Goal: Transaction & Acquisition: Purchase product/service

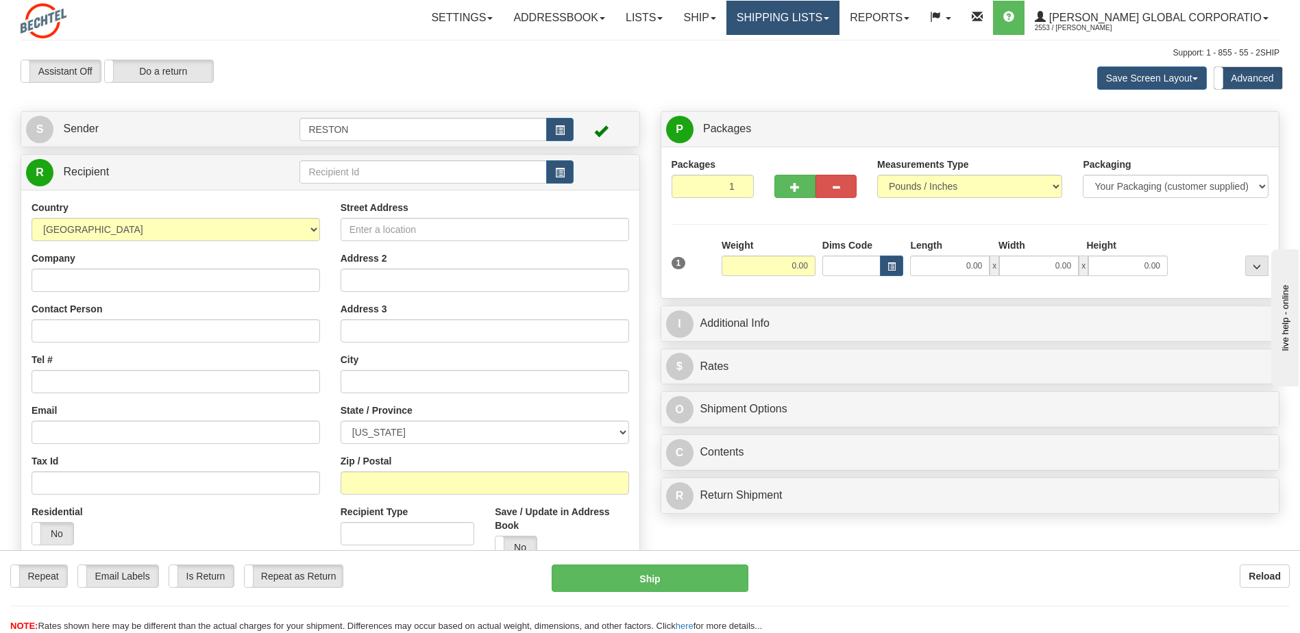
click at [839, 21] on link "Shipping lists" at bounding box center [782, 18] width 113 height 34
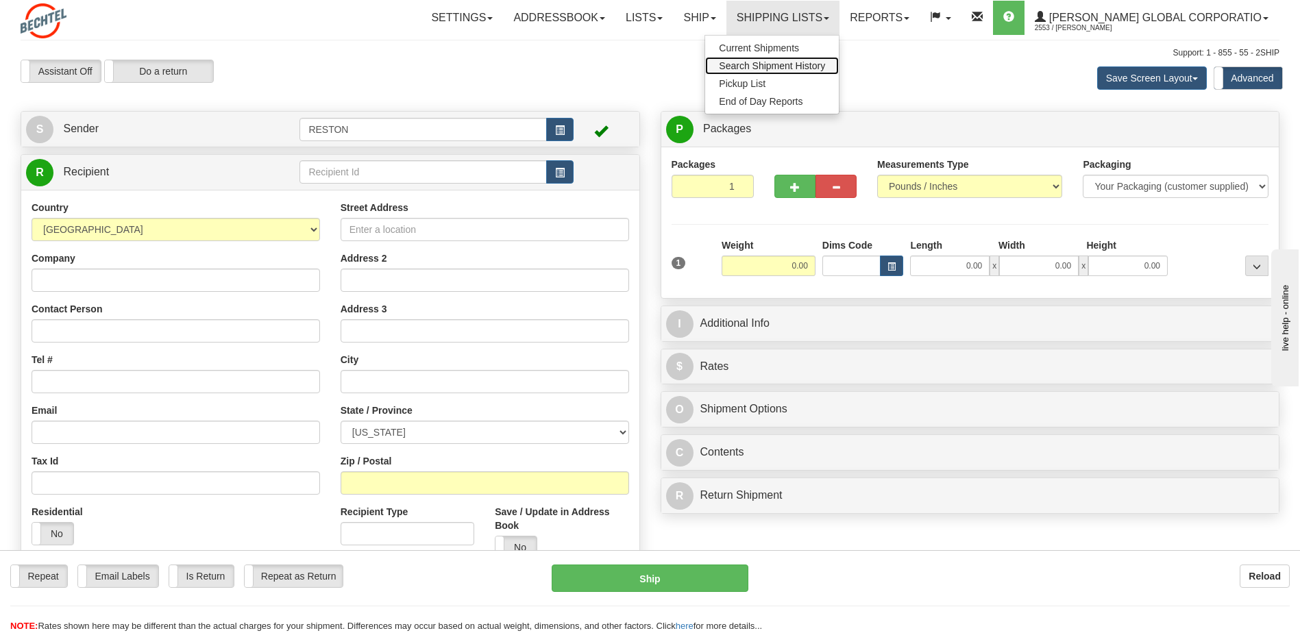
click at [825, 66] on span "Search Shipment History" at bounding box center [772, 65] width 106 height 11
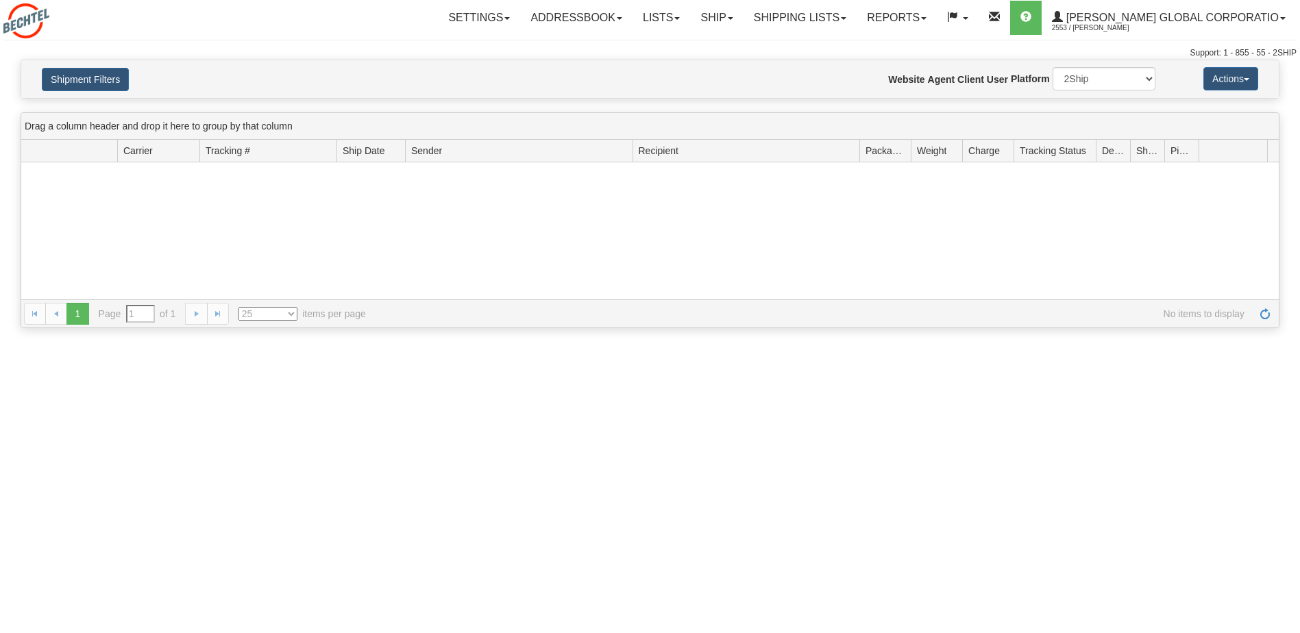
type input "From 09/30/2025 To 10/01/2025"
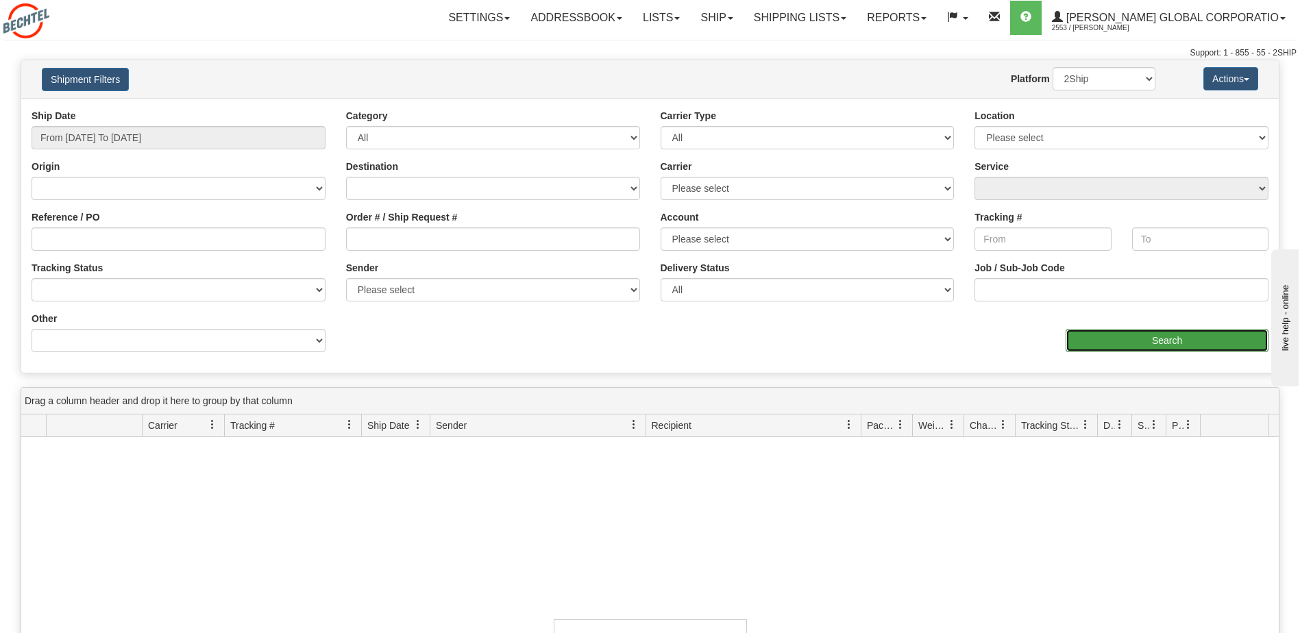
click at [1128, 340] on input "Search" at bounding box center [1166, 340] width 203 height 23
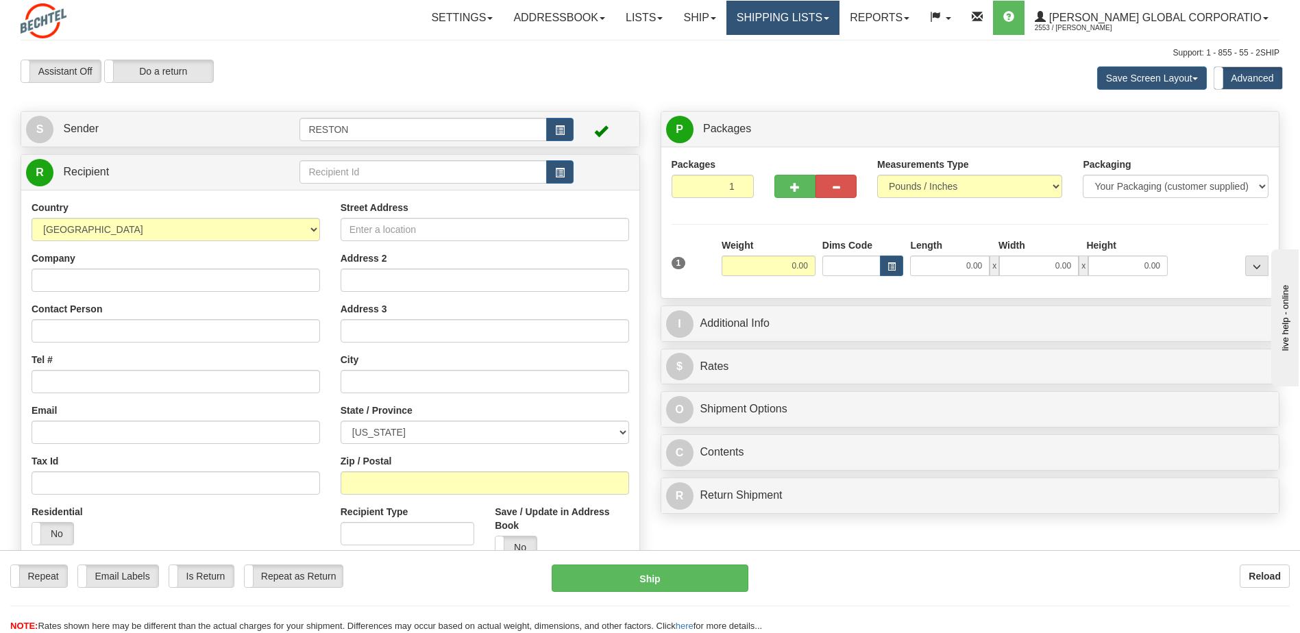
click at [839, 24] on link "Shipping lists" at bounding box center [782, 18] width 113 height 34
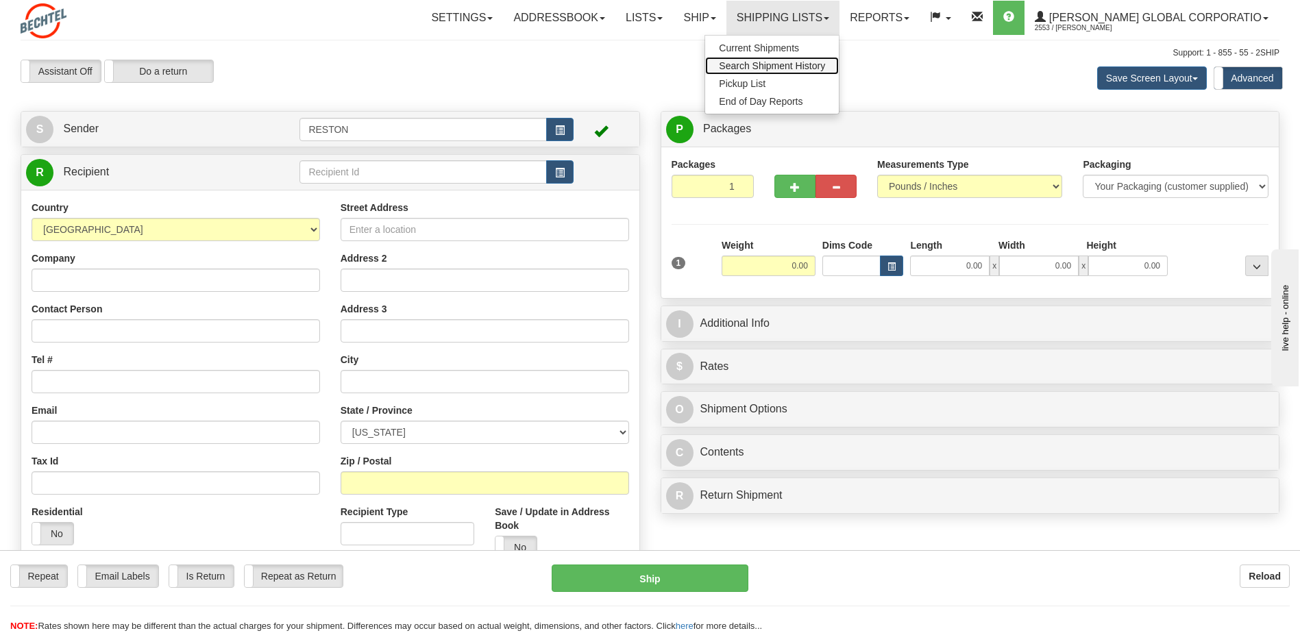
click at [825, 66] on span "Search Shipment History" at bounding box center [772, 65] width 106 height 11
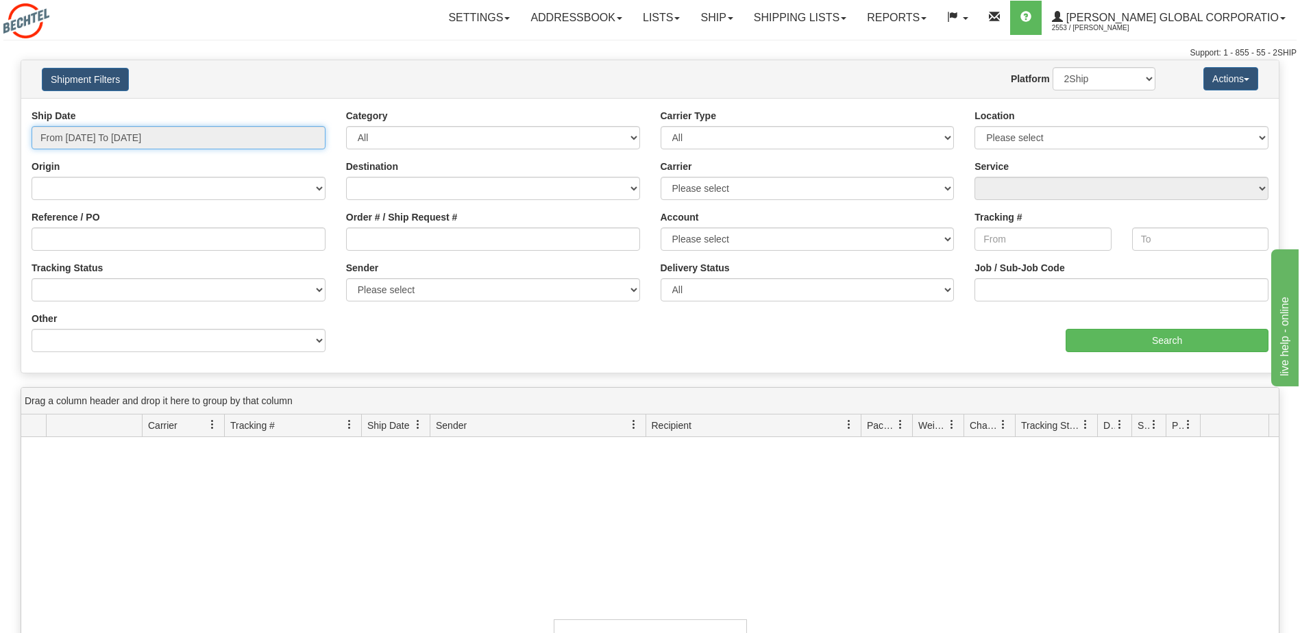
click at [144, 138] on input "From [DATE] To [DATE]" at bounding box center [179, 137] width 294 height 23
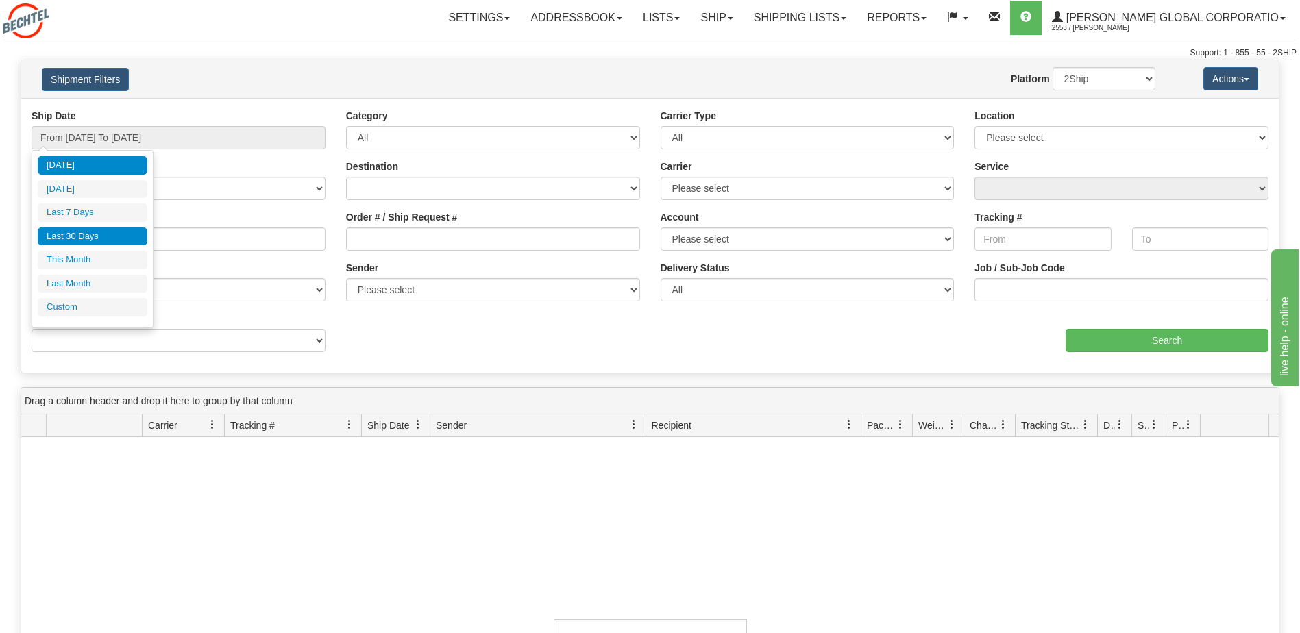
click at [83, 237] on li "Last 30 Days" at bounding box center [93, 236] width 110 height 18
type input "From [DATE] To [DATE]"
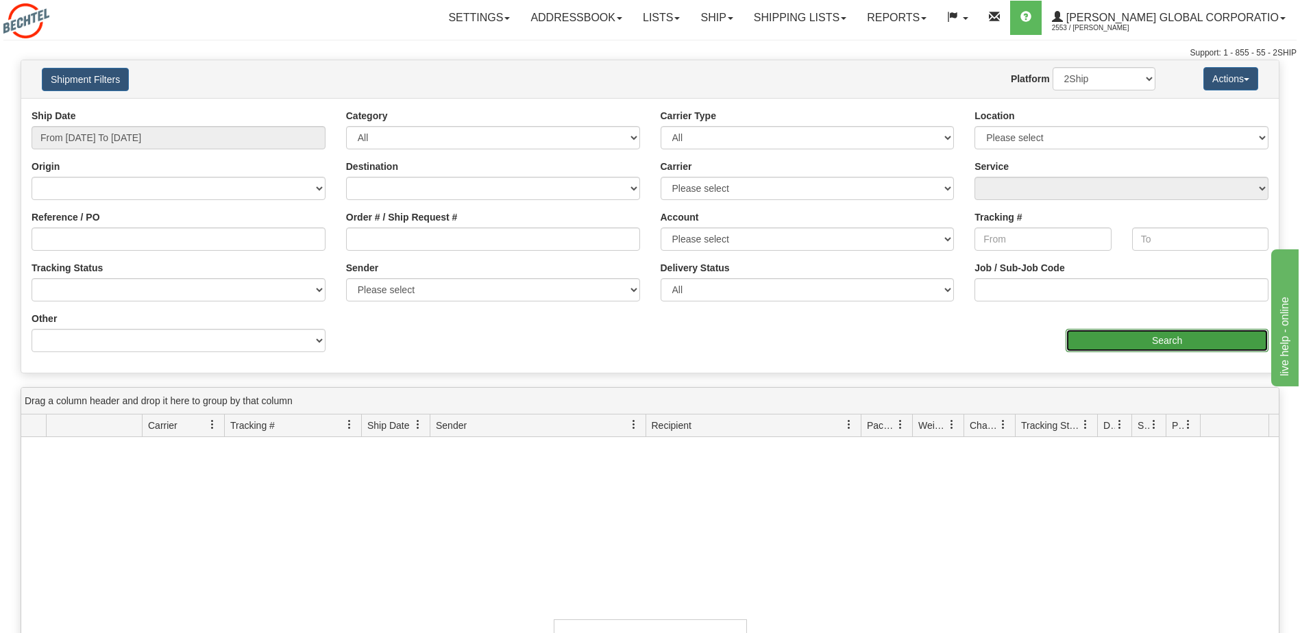
click at [1186, 340] on input "Search" at bounding box center [1166, 340] width 203 height 23
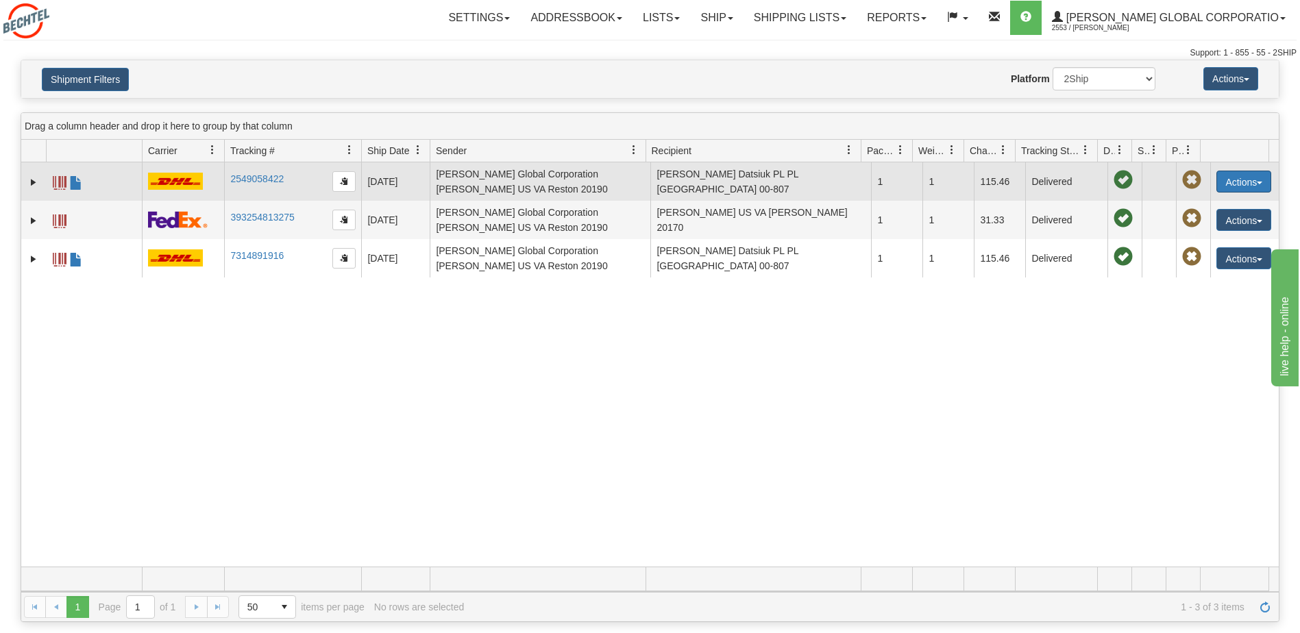
click at [1238, 182] on button "Actions" at bounding box center [1243, 182] width 55 height 22
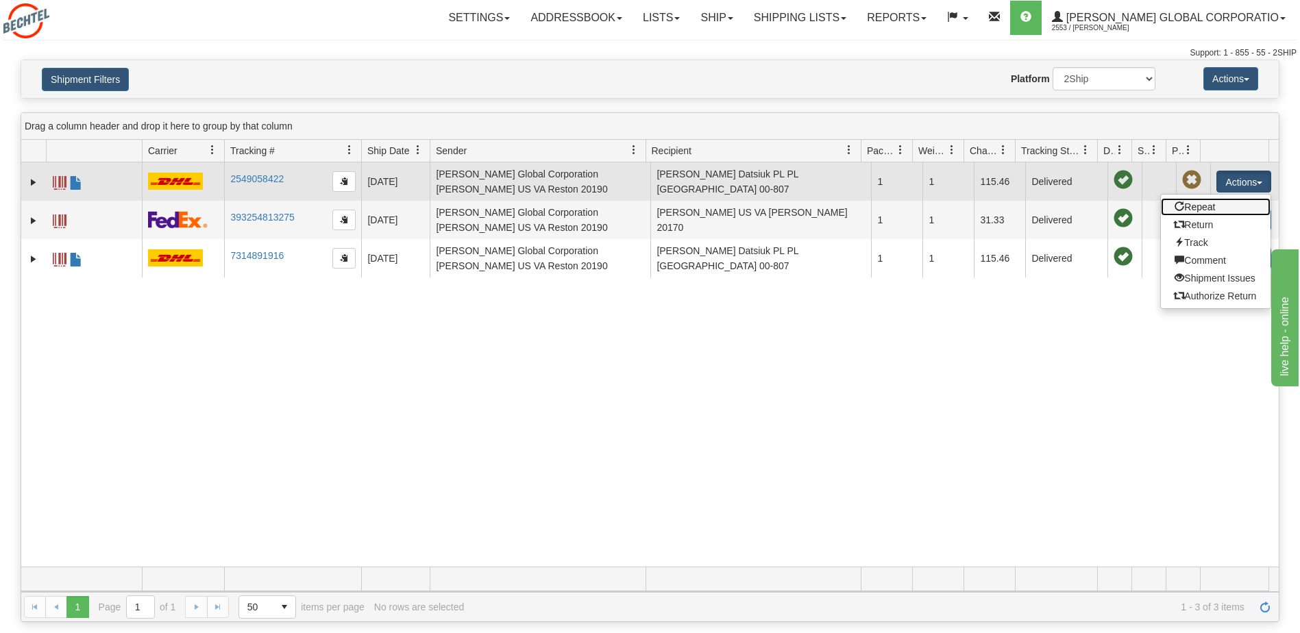
click at [1206, 206] on link "Repeat" at bounding box center [1216, 207] width 110 height 18
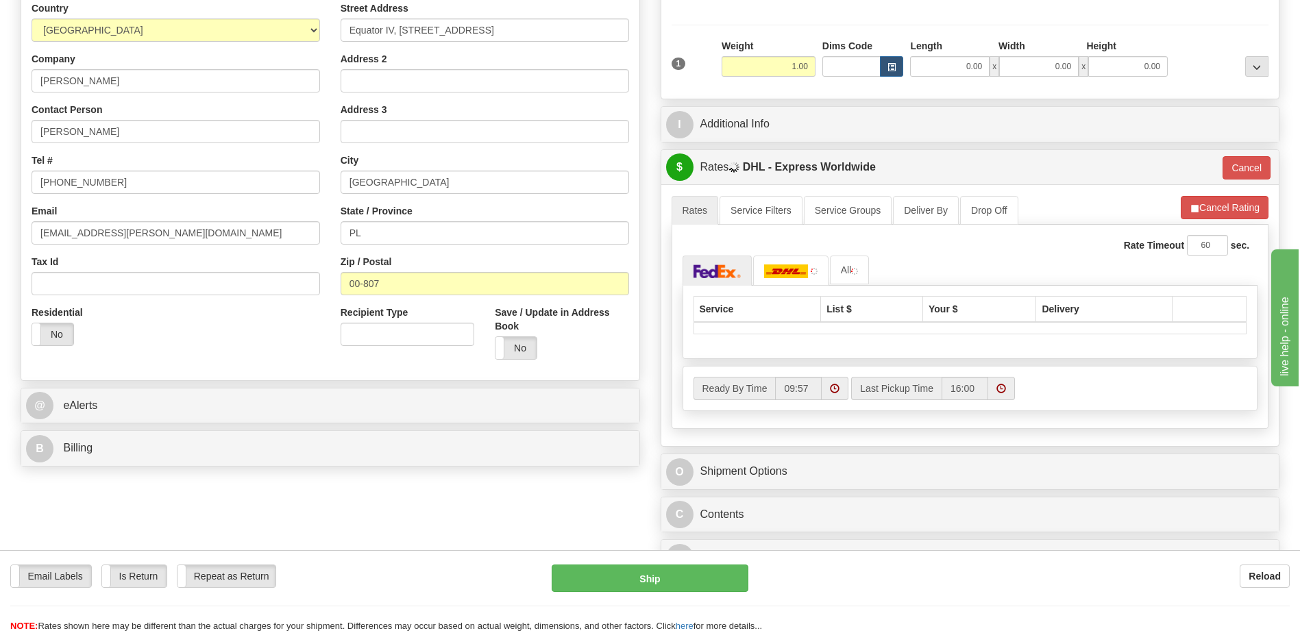
scroll to position [206, 0]
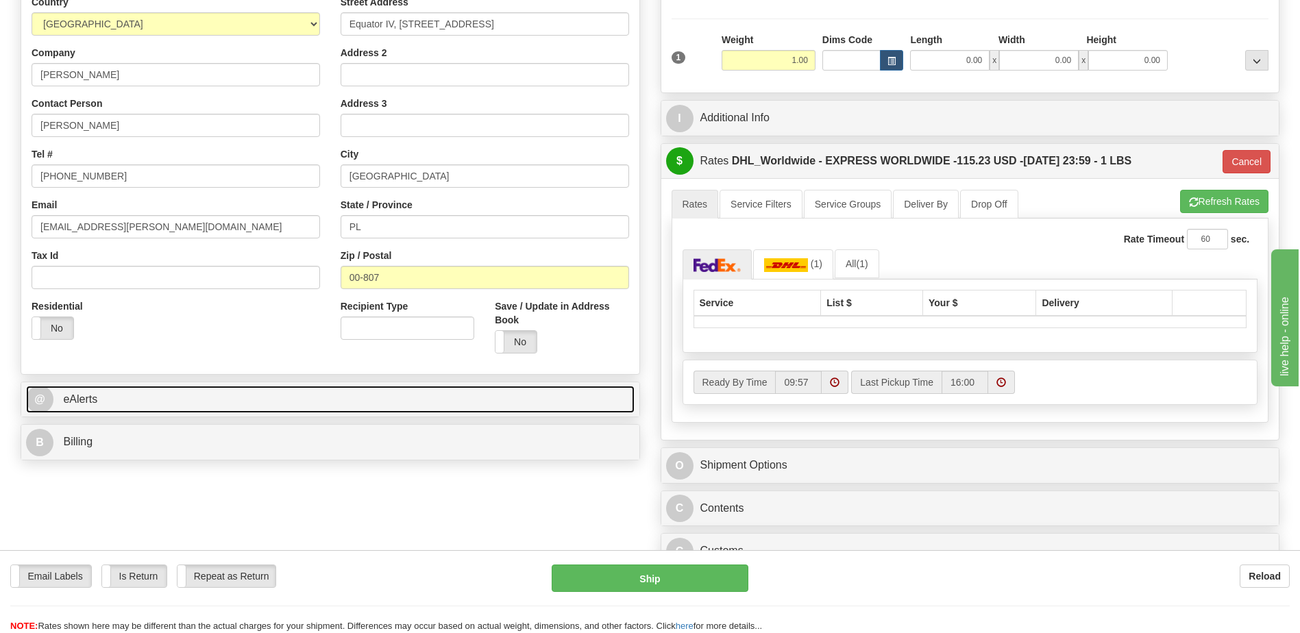
click at [261, 409] on link "@ eAlerts" at bounding box center [330, 400] width 608 height 28
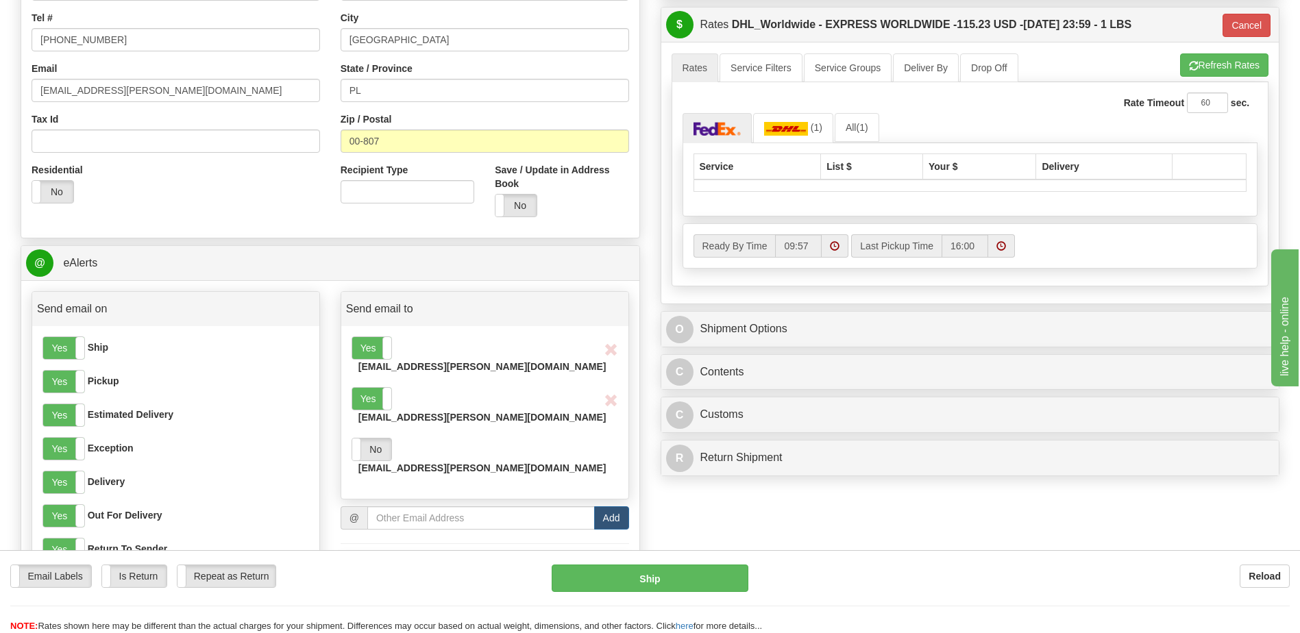
scroll to position [343, 0]
click at [382, 506] on input "email" at bounding box center [480, 517] width 227 height 23
paste input "wbogusz1@bechtel.com"
type input "wbogusz1@bechtel.com"
click at [615, 506] on button "Add" at bounding box center [611, 517] width 35 height 23
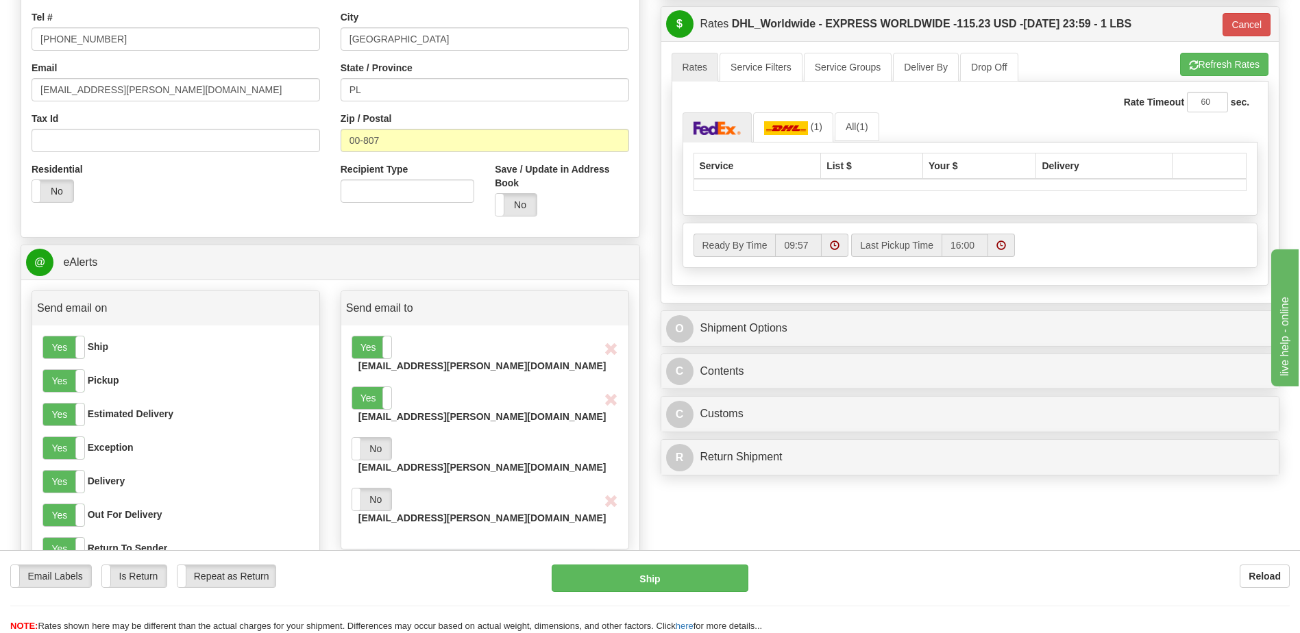
click at [413, 556] on input "email" at bounding box center [480, 567] width 227 height 23
paste input "nmartin2@bechtel.com"
type input "nmartin2@bechtel.com"
click at [617, 556] on button "Add" at bounding box center [611, 567] width 35 height 23
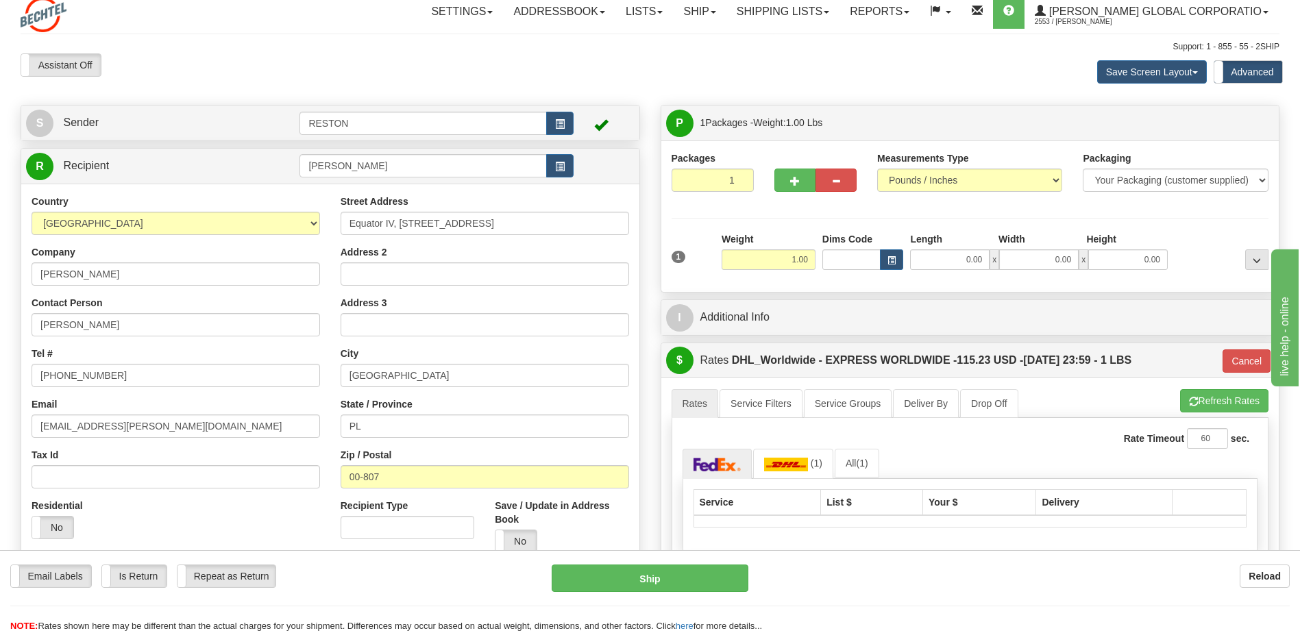
scroll to position [0, 0]
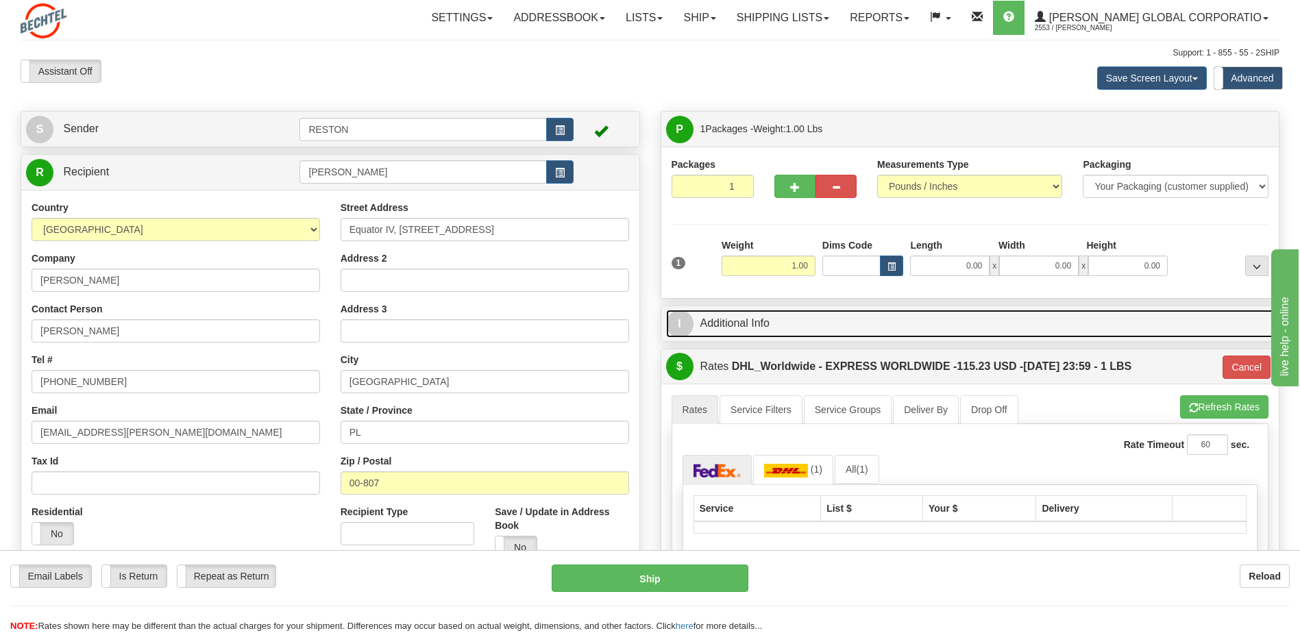
click at [733, 323] on link "I Additional Info" at bounding box center [970, 324] width 608 height 28
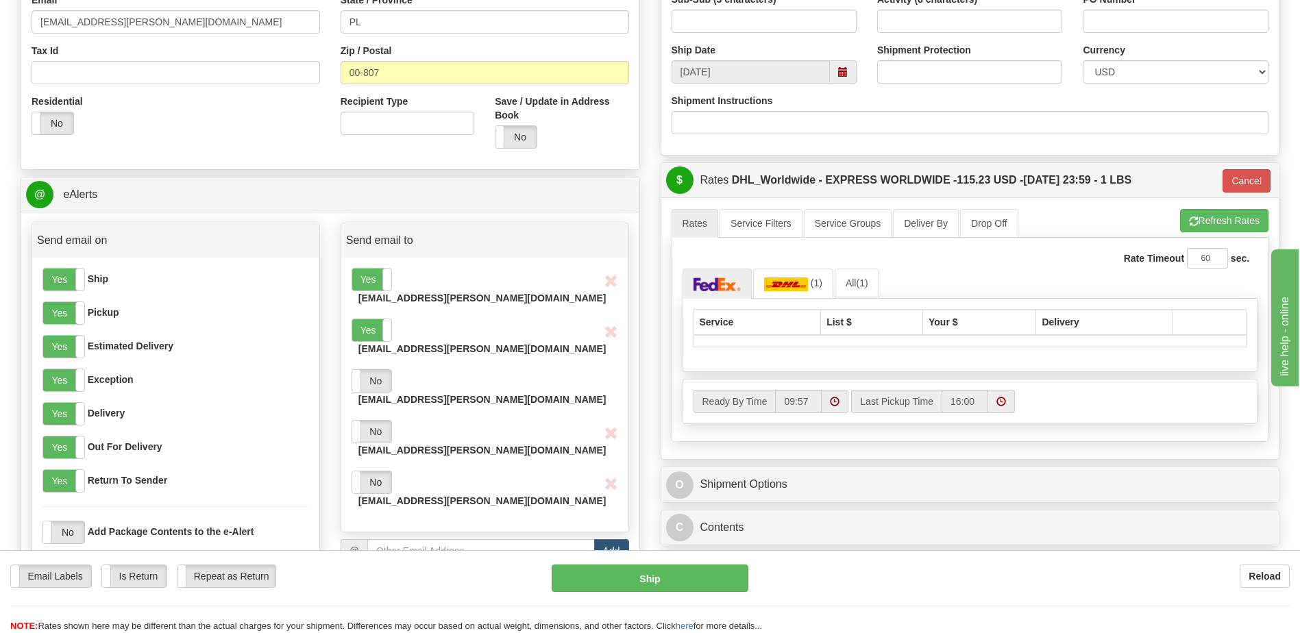
scroll to position [411, 0]
click at [793, 286] on img at bounding box center [786, 284] width 44 height 14
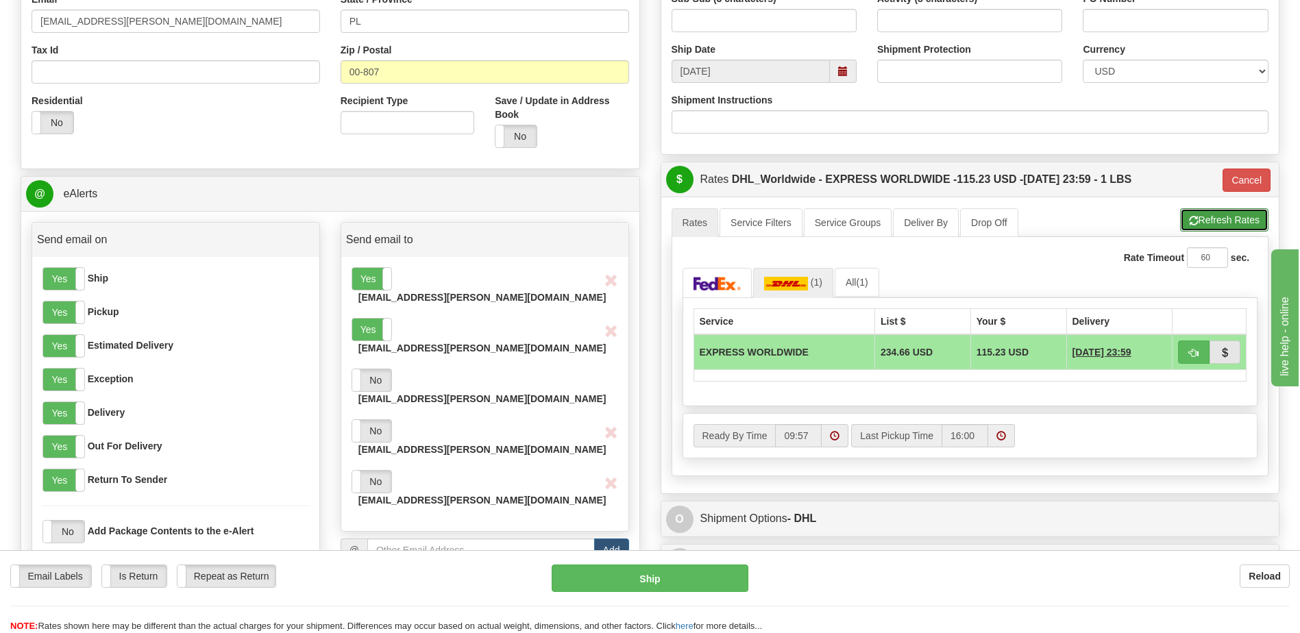
click at [1215, 225] on button "Refresh Rates" at bounding box center [1224, 219] width 88 height 23
type input "D"
click at [73, 480] on label "Yes" at bounding box center [63, 480] width 41 height 22
click at [75, 350] on span at bounding box center [84, 346] width 18 height 22
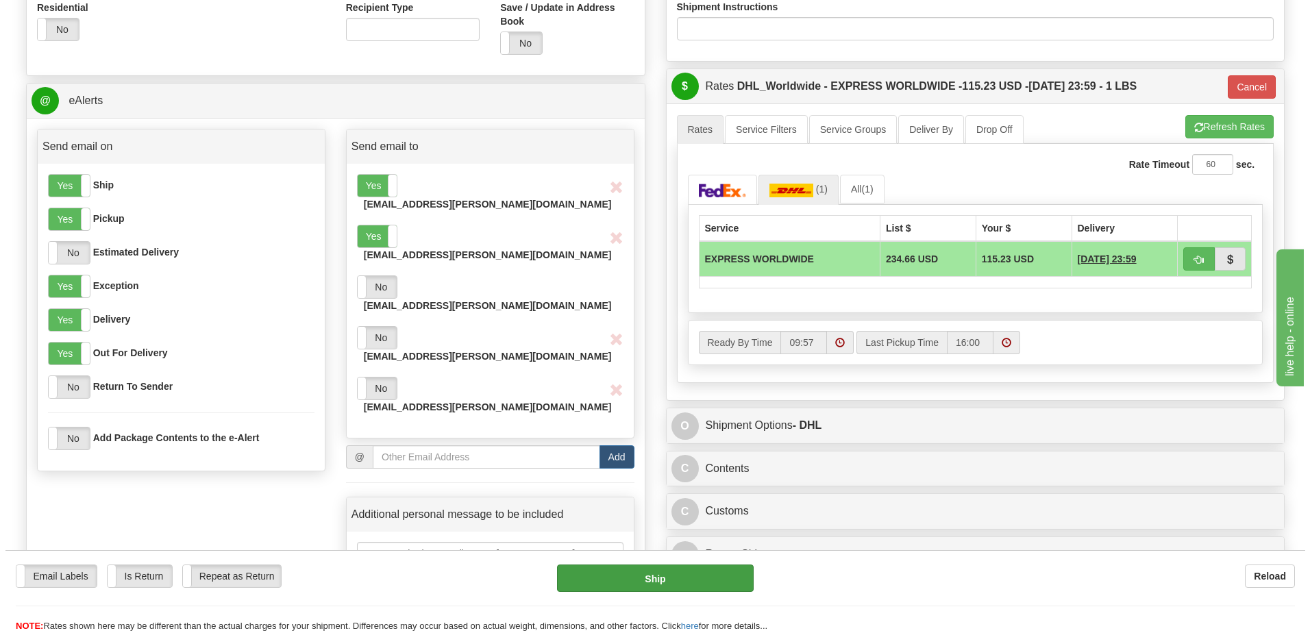
scroll to position [548, 0]
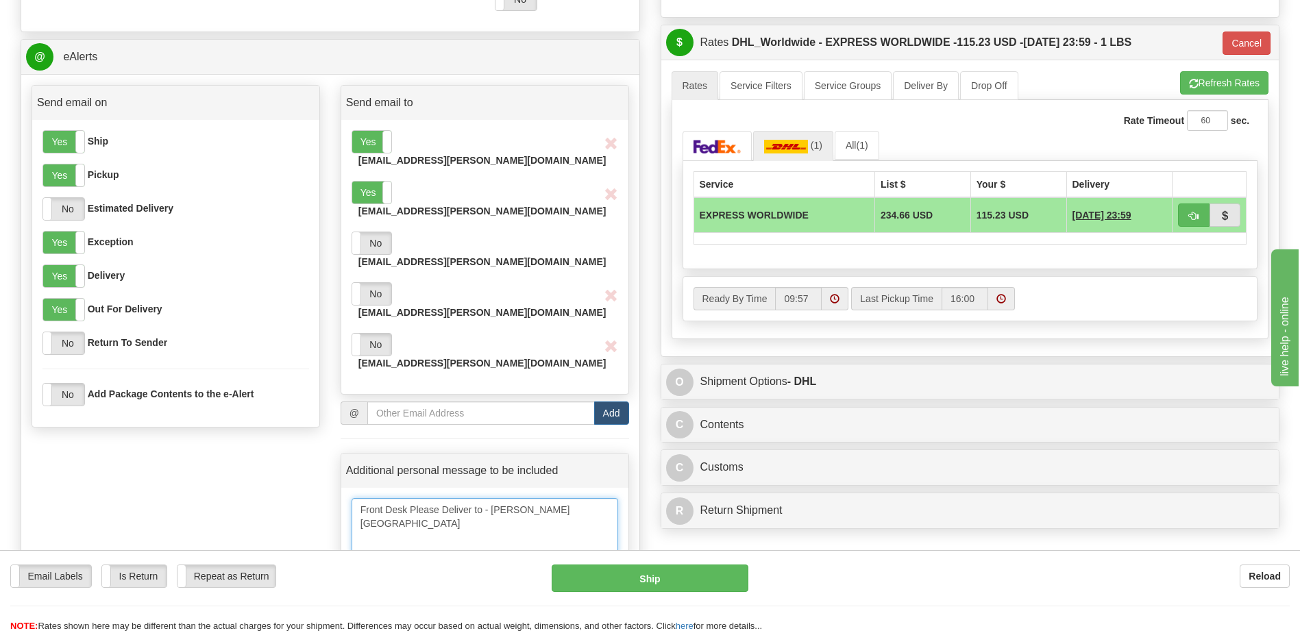
drag, startPoint x: 526, startPoint y: 439, endPoint x: 554, endPoint y: 432, distance: 29.6
click at [526, 498] on textarea "Front Desk Please Deliver to - Jelito, Malgorzata" at bounding box center [484, 532] width 267 height 69
drag, startPoint x: 588, startPoint y: 427, endPoint x: 493, endPoint y: 432, distance: 95.4
click at [493, 498] on textarea "Front Desk Please Deliver to - Jelito, Malgorzata" at bounding box center [484, 532] width 267 height 69
paste textarea "Bogusz, Witold"
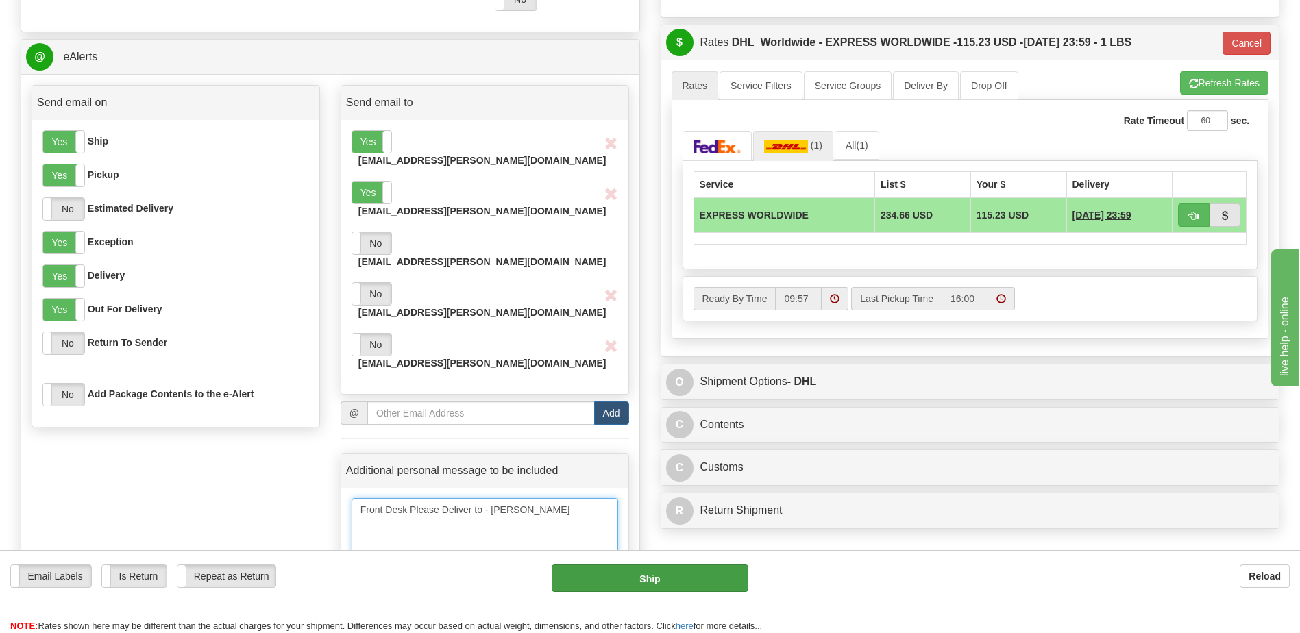
type textarea "Front Desk Please Deliver to - Bogusz, Witold"
click at [624, 578] on button "Ship" at bounding box center [650, 578] width 196 height 27
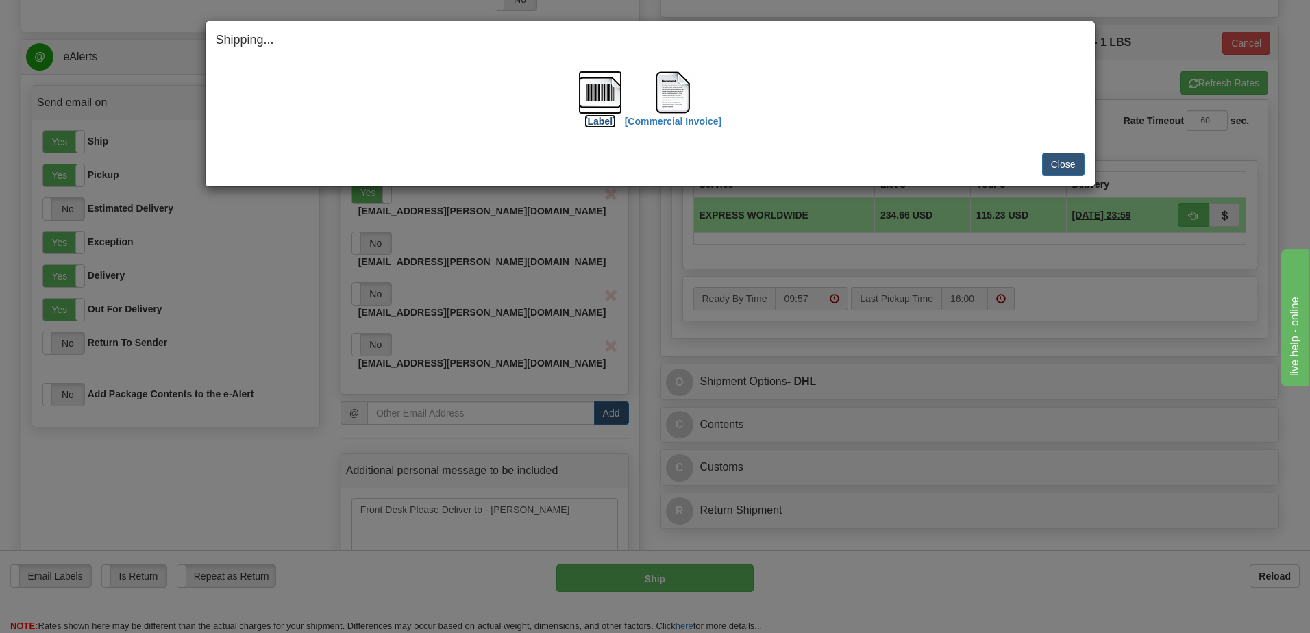
click at [596, 125] on label "[Label]" at bounding box center [600, 121] width 32 height 14
click at [668, 122] on label "[Commercial Invoice]" at bounding box center [673, 121] width 97 height 14
